Goal: Transaction & Acquisition: Purchase product/service

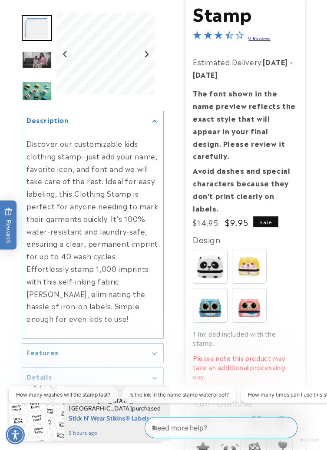
click at [261, 250] on img at bounding box center [249, 266] width 34 height 34
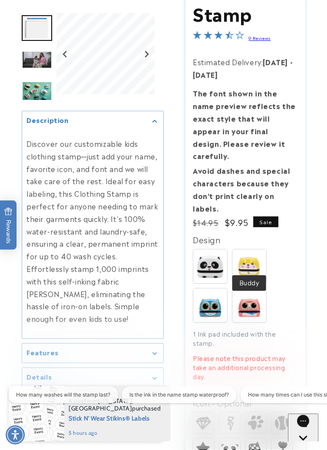
click at [256, 299] on img at bounding box center [249, 305] width 34 height 34
click at [218, 298] on img at bounding box center [210, 305] width 34 height 34
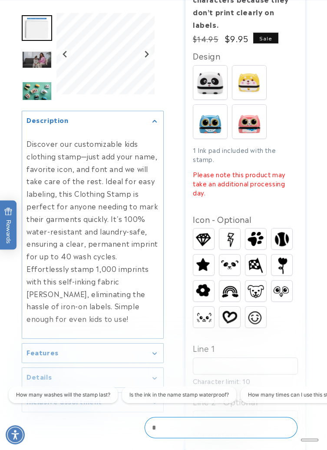
scroll to position [302, 0]
click at [230, 308] on img at bounding box center [229, 316] width 21 height 17
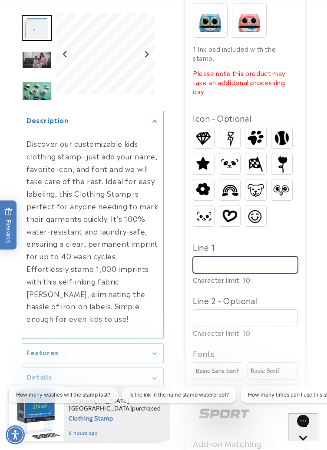
click at [269, 256] on input "Line 1" at bounding box center [245, 264] width 105 height 17
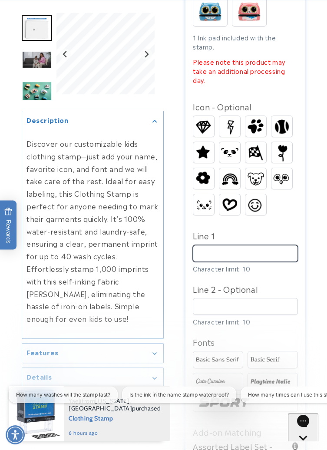
scroll to position [424, 0]
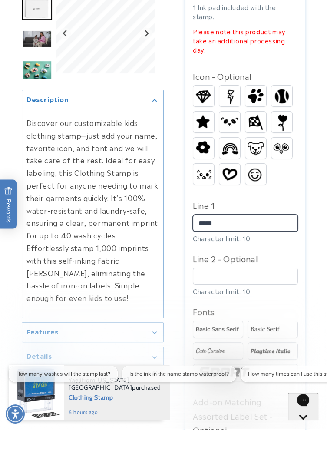
type input "*****"
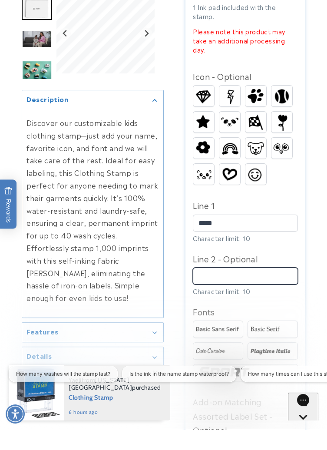
click at [255, 288] on input "Line 2 - Optional" at bounding box center [245, 296] width 105 height 17
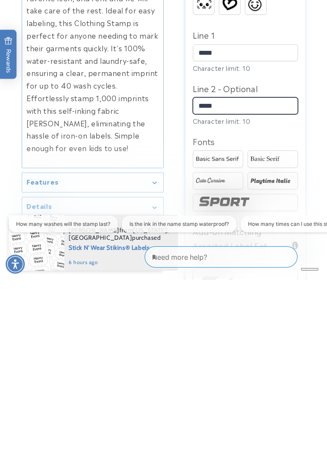
scroll to position [447, 0]
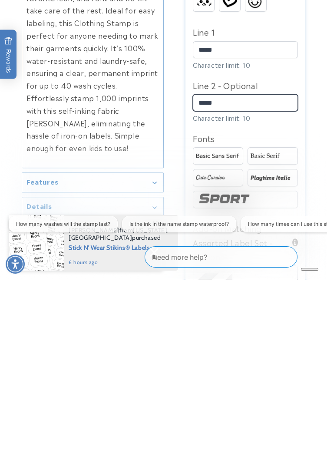
type input "*****"
click at [275, 365] on img at bounding box center [245, 370] width 99 height 17
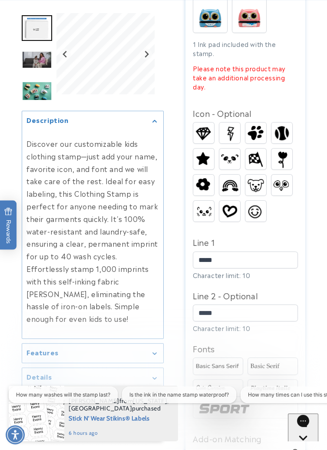
scroll to position [414, 0]
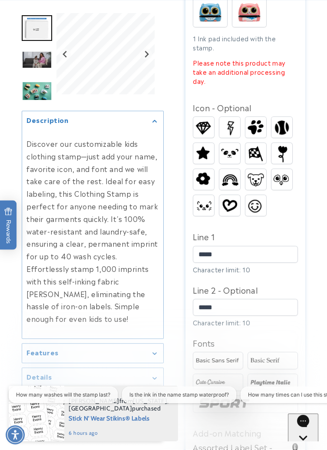
click at [288, 378] on img at bounding box center [273, 382] width 48 height 8
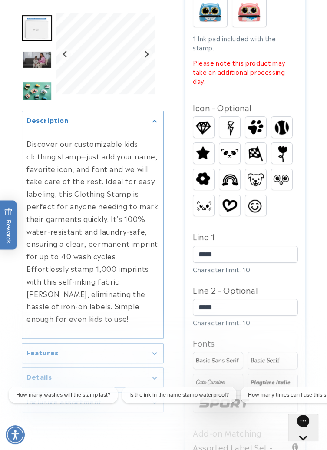
click at [233, 357] on img at bounding box center [218, 361] width 48 height 8
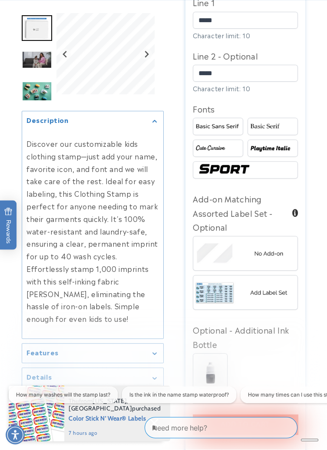
scroll to position [648, 0]
click at [287, 285] on img at bounding box center [245, 292] width 104 height 26
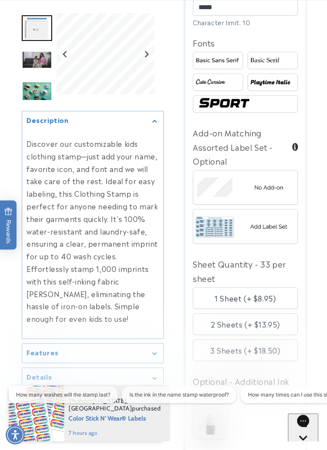
scroll to position [714, 0]
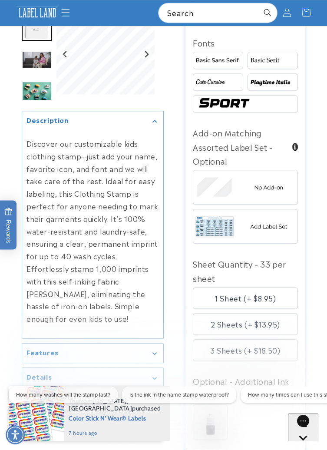
click at [287, 287] on div "1 Sheet (+ $8.95)" at bounding box center [245, 298] width 105 height 22
click at [287, 180] on img at bounding box center [245, 188] width 104 height 26
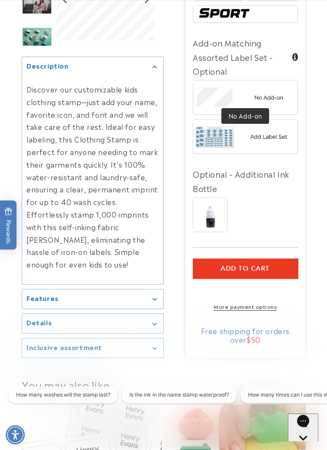
scroll to position [804, 0]
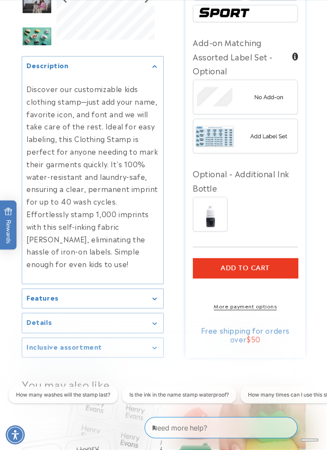
click at [226, 218] on img at bounding box center [210, 214] width 34 height 34
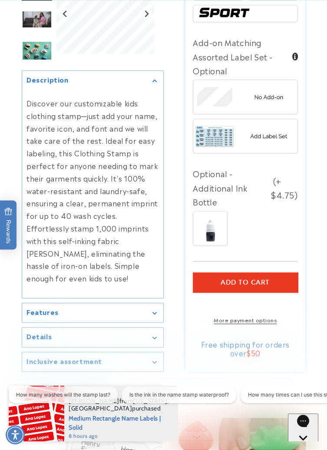
click at [30, 315] on summary "Features" at bounding box center [92, 313] width 141 height 20
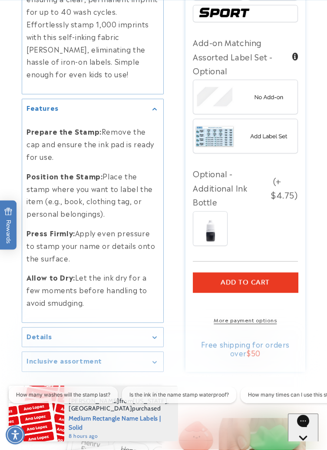
click at [33, 332] on h2 "Details" at bounding box center [39, 336] width 25 height 9
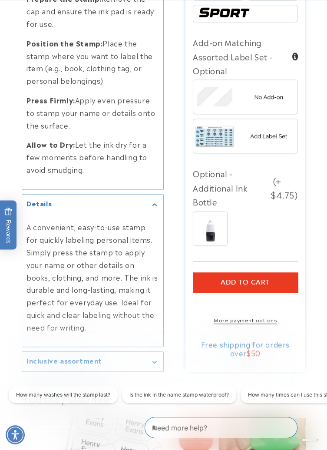
click at [28, 356] on h2 "Inclusive assortment" at bounding box center [65, 360] width 76 height 9
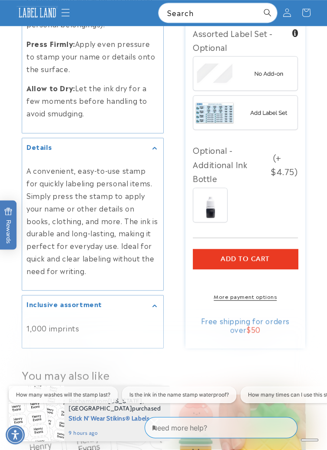
scroll to position [827, 0]
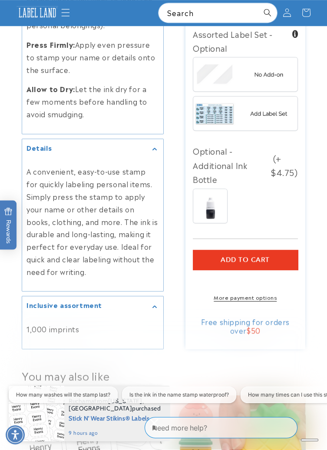
click at [219, 192] on img at bounding box center [210, 206] width 34 height 34
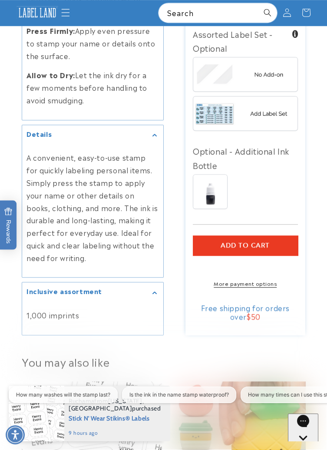
click at [284, 236] on button "Add to cart" at bounding box center [245, 245] width 105 height 20
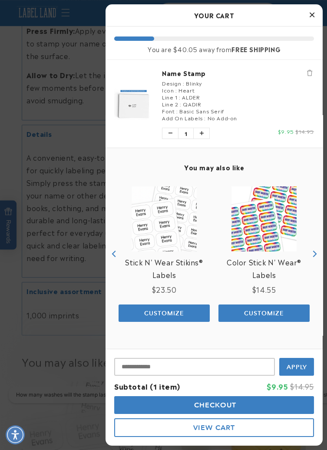
click at [315, 15] on button "Close Cart" at bounding box center [311, 15] width 13 height 13
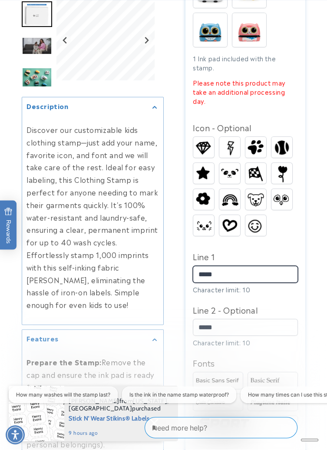
click at [229, 266] on input "*****" at bounding box center [245, 274] width 105 height 17
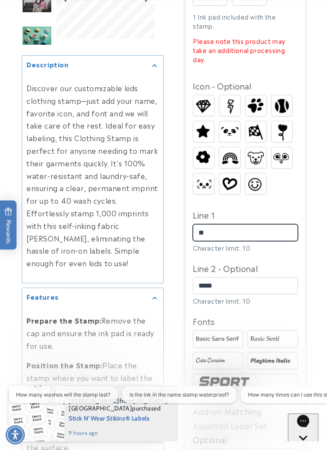
type input "*"
type input "******"
click at [205, 99] on img at bounding box center [203, 105] width 21 height 18
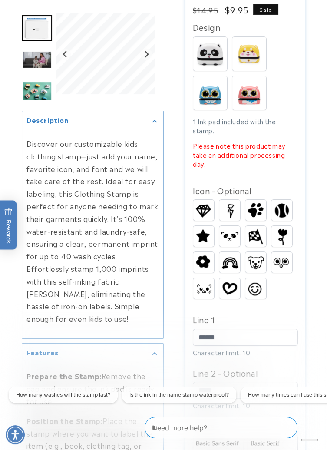
scroll to position [332, 0]
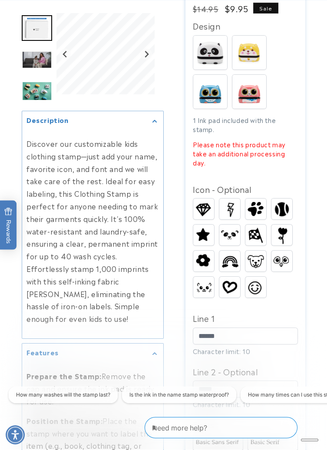
click at [236, 253] on img at bounding box center [229, 261] width 21 height 16
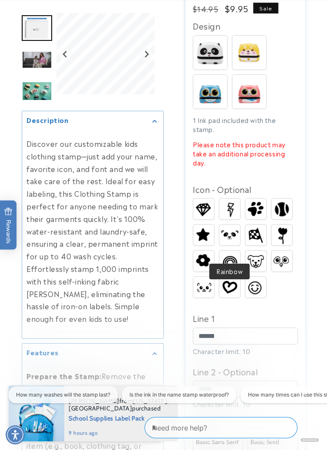
click at [234, 281] on img at bounding box center [229, 287] width 21 height 17
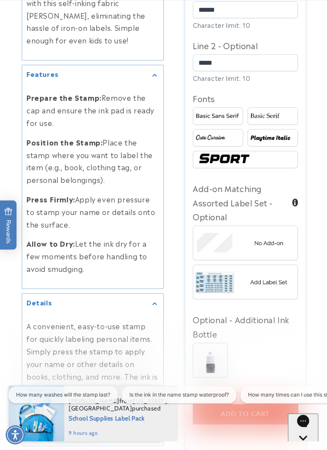
scroll to position [659, 0]
click at [252, 410] on span "Add to cart" at bounding box center [245, 414] width 49 height 8
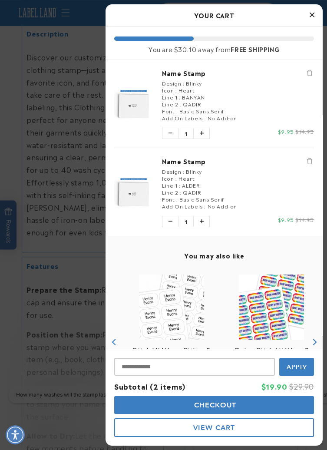
scroll to position [78, 0]
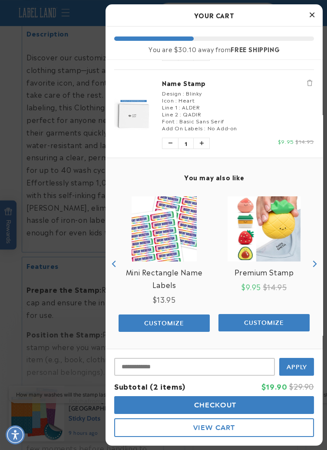
click at [288, 275] on link "Premium Stamp" at bounding box center [265, 272] width 60 height 13
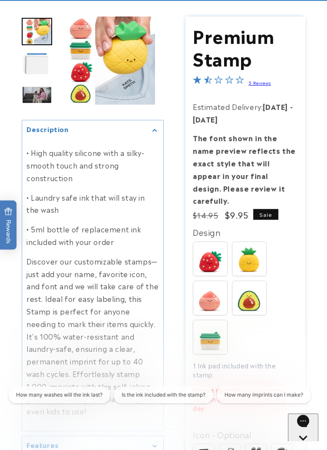
click at [262, 83] on link "3 Reviews" at bounding box center [260, 83] width 22 height 6
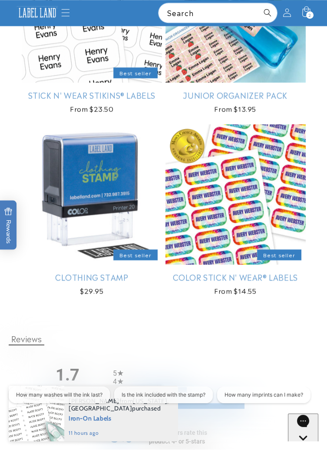
scroll to position [1450, 0]
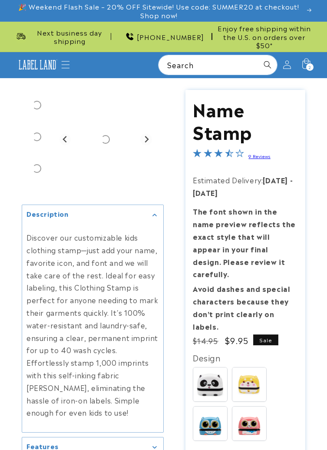
click at [266, 157] on link "9 Reviews" at bounding box center [260, 156] width 22 height 6
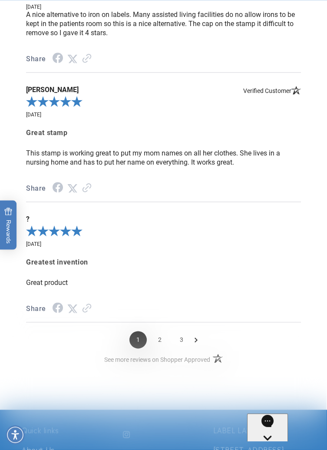
scroll to position [1787, 0]
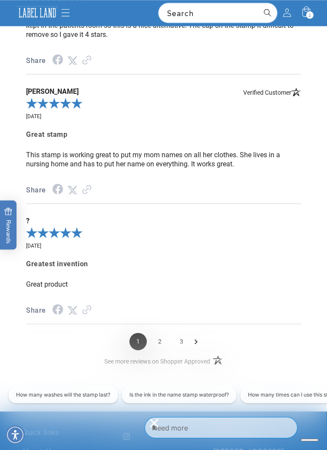
click at [196, 342] on icon "Next Page" at bounding box center [196, 341] width 3 height 7
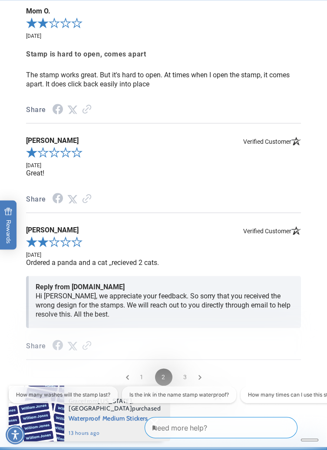
scroll to position [1757, 0]
click at [199, 374] on icon "Next Page" at bounding box center [200, 377] width 3 height 7
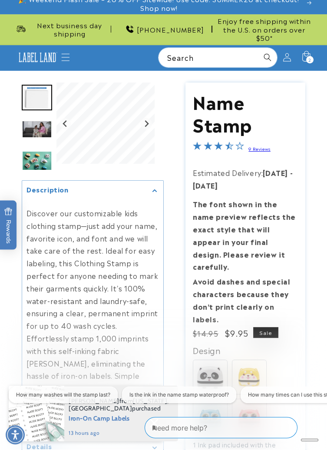
scroll to position [0, 0]
